Goal: Find specific page/section: Find specific page/section

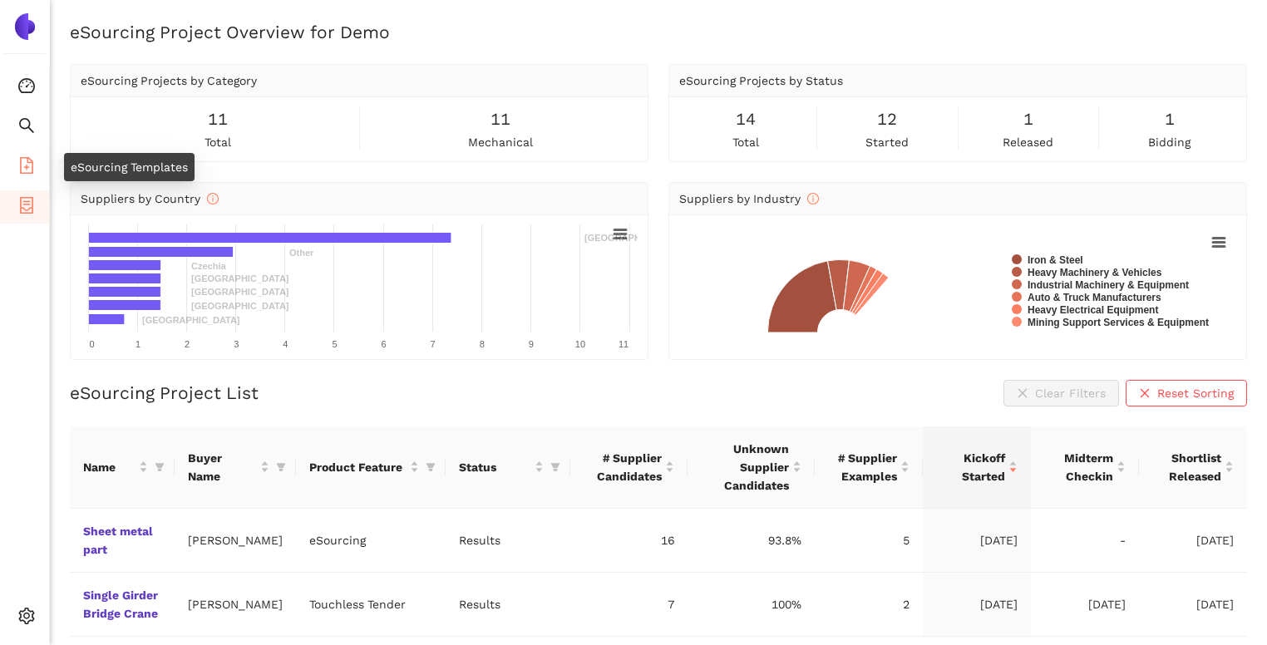
click at [31, 153] on span "file-add" at bounding box center [26, 167] width 17 height 33
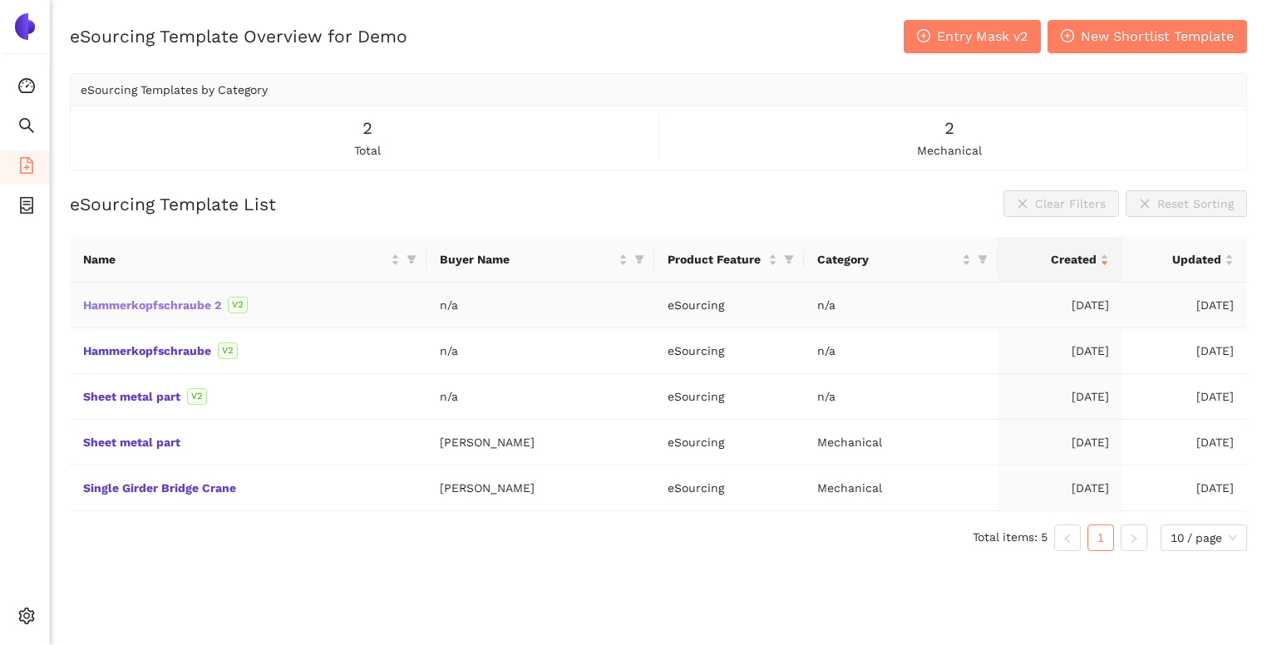
click at [0, 0] on link "Hammerkopfschraube 2" at bounding box center [0, 0] width 0 height 0
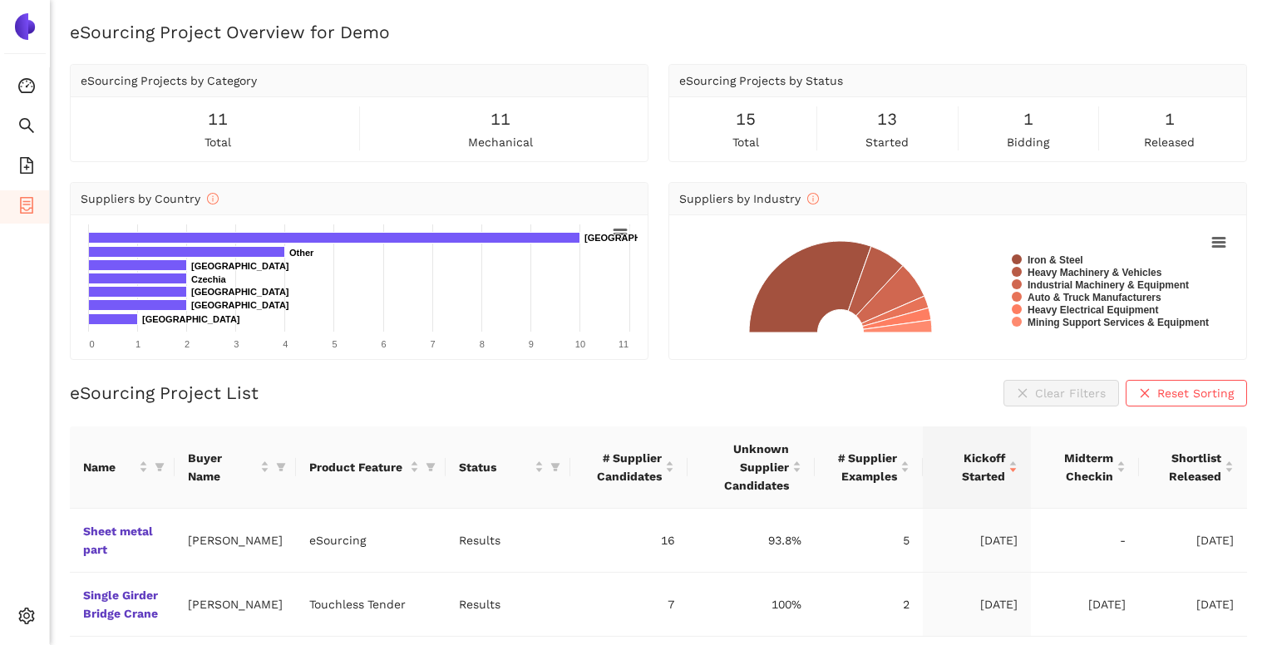
click at [25, 214] on span "container" at bounding box center [26, 207] width 17 height 33
click at [27, 170] on icon "file-add" at bounding box center [26, 165] width 17 height 17
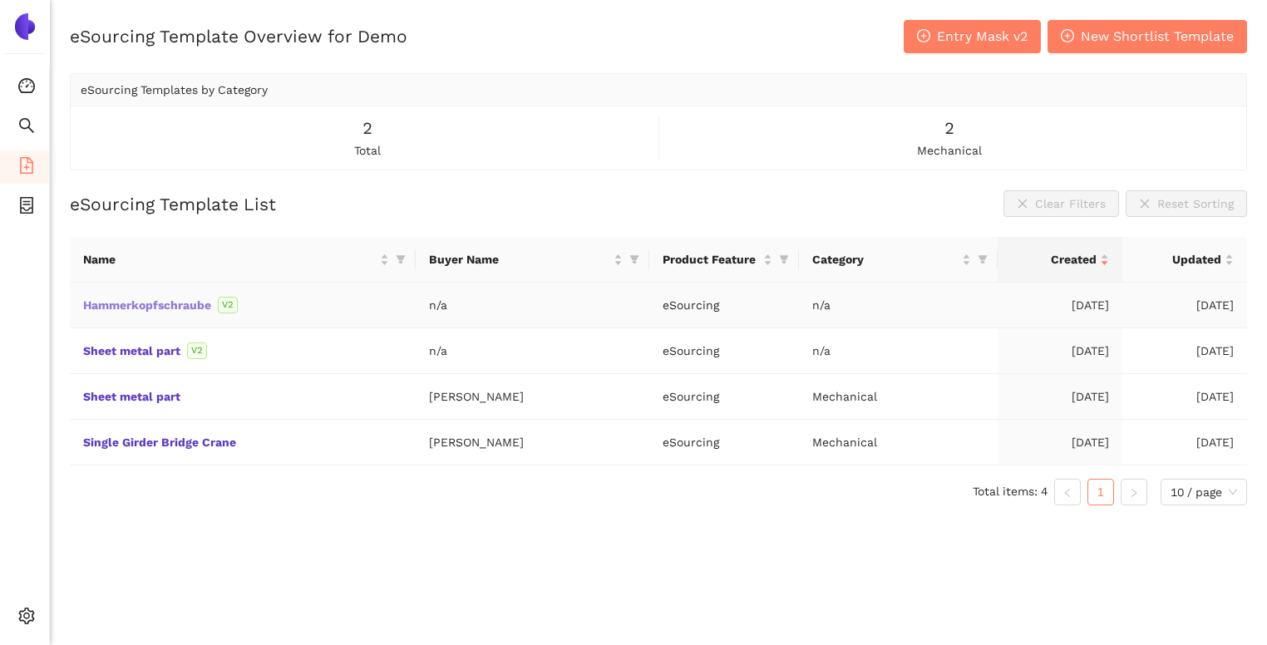
click at [0, 0] on link "Hammerkopfschraube" at bounding box center [0, 0] width 0 height 0
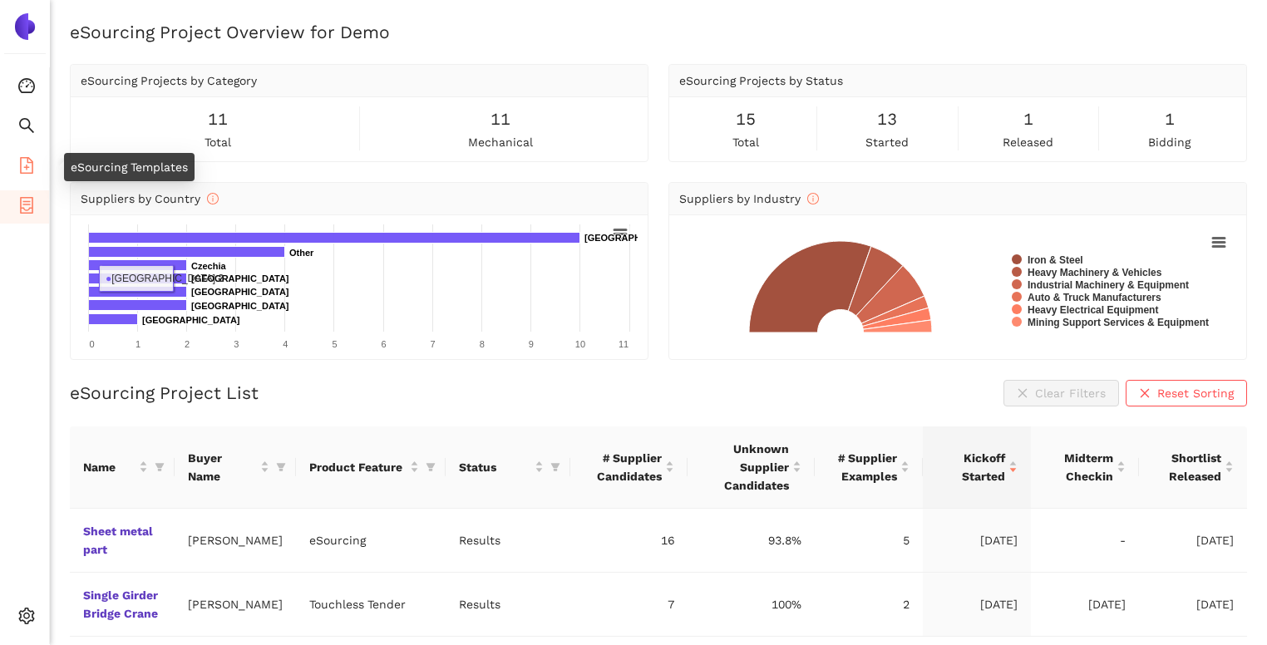
click at [27, 157] on icon "file-add" at bounding box center [26, 165] width 17 height 17
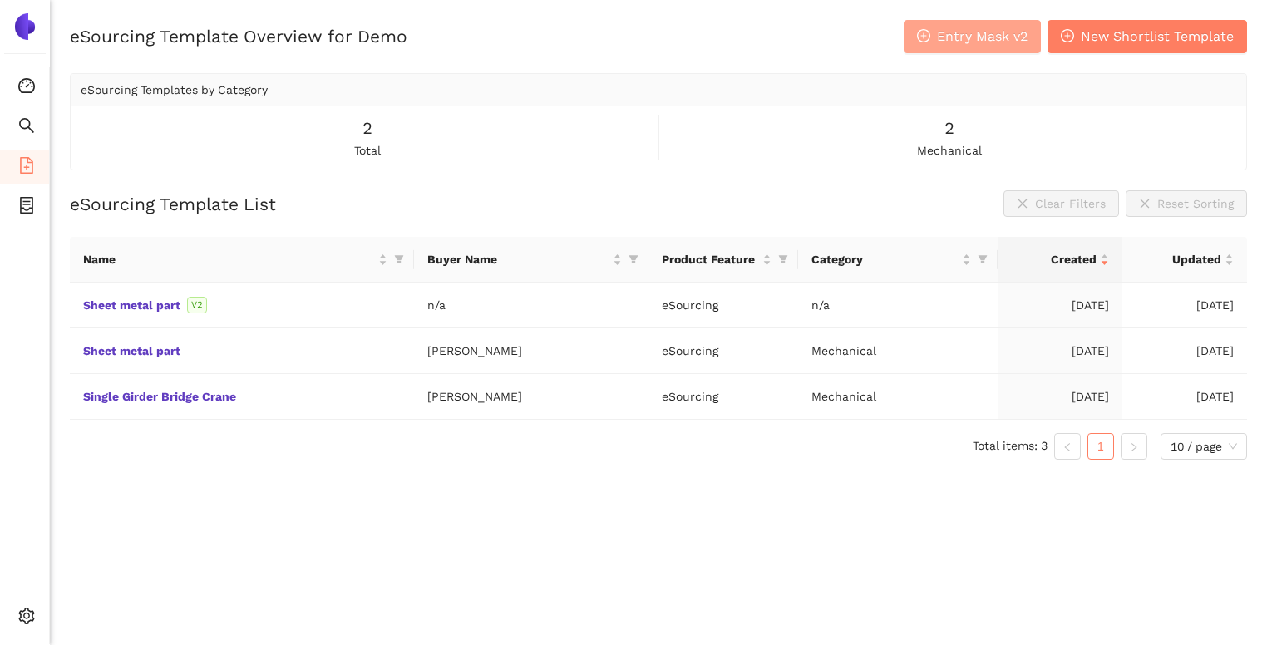
click at [921, 44] on span "plus-circle" at bounding box center [923, 37] width 13 height 16
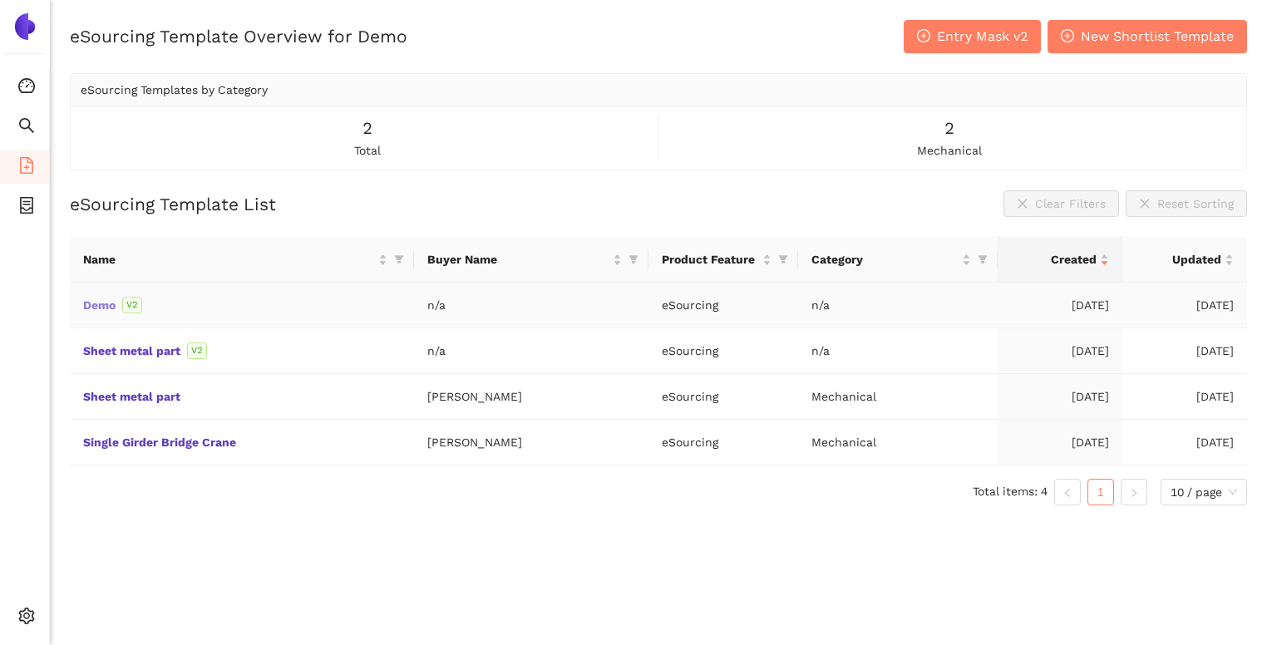
click at [0, 0] on link "Demo" at bounding box center [0, 0] width 0 height 0
click at [0, 0] on link "Sheet metal part" at bounding box center [0, 0] width 0 height 0
